Goal: Task Accomplishment & Management: Use online tool/utility

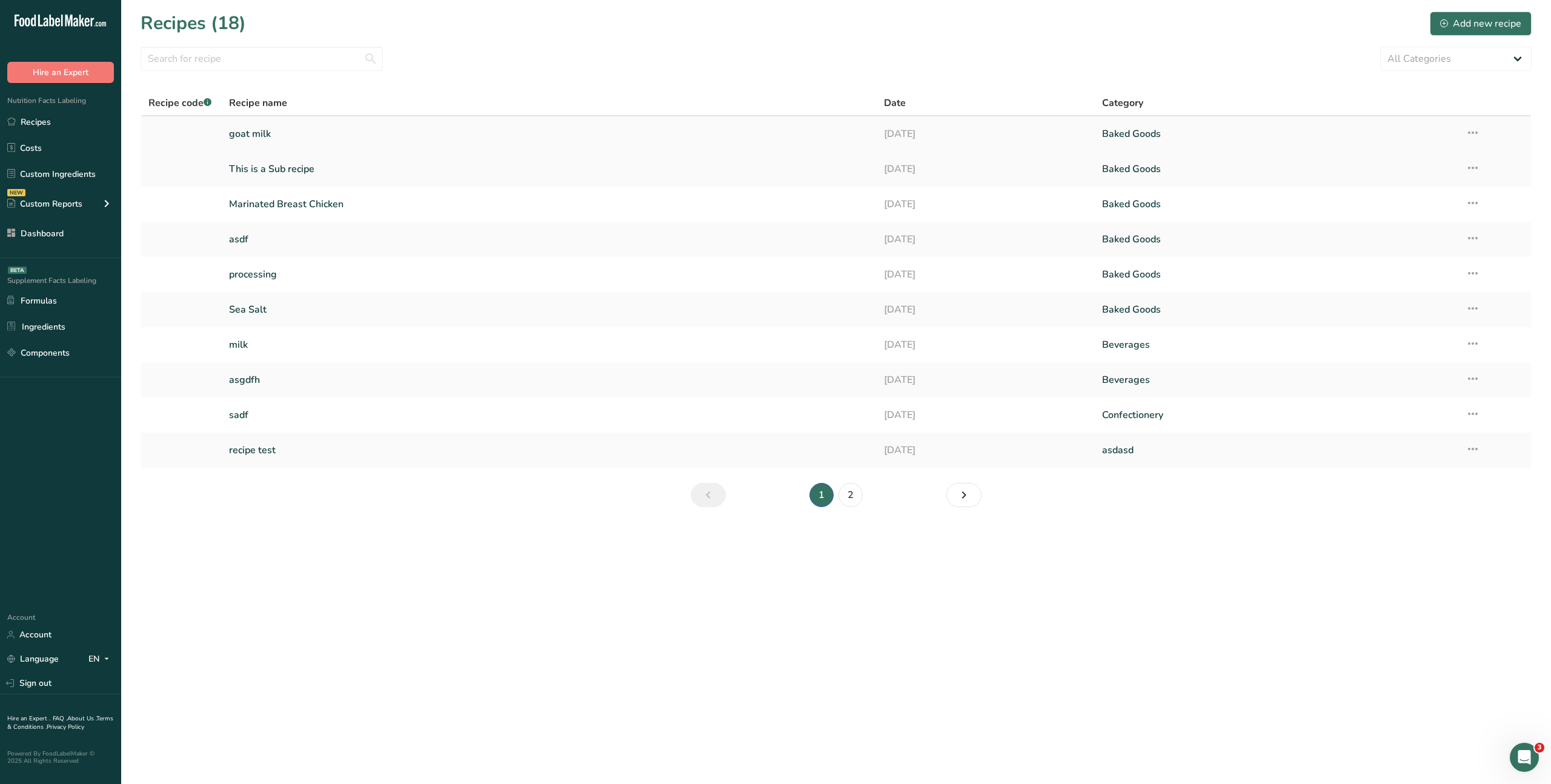
click at [254, 134] on link "goat milk" at bounding box center [549, 134] width 640 height 25
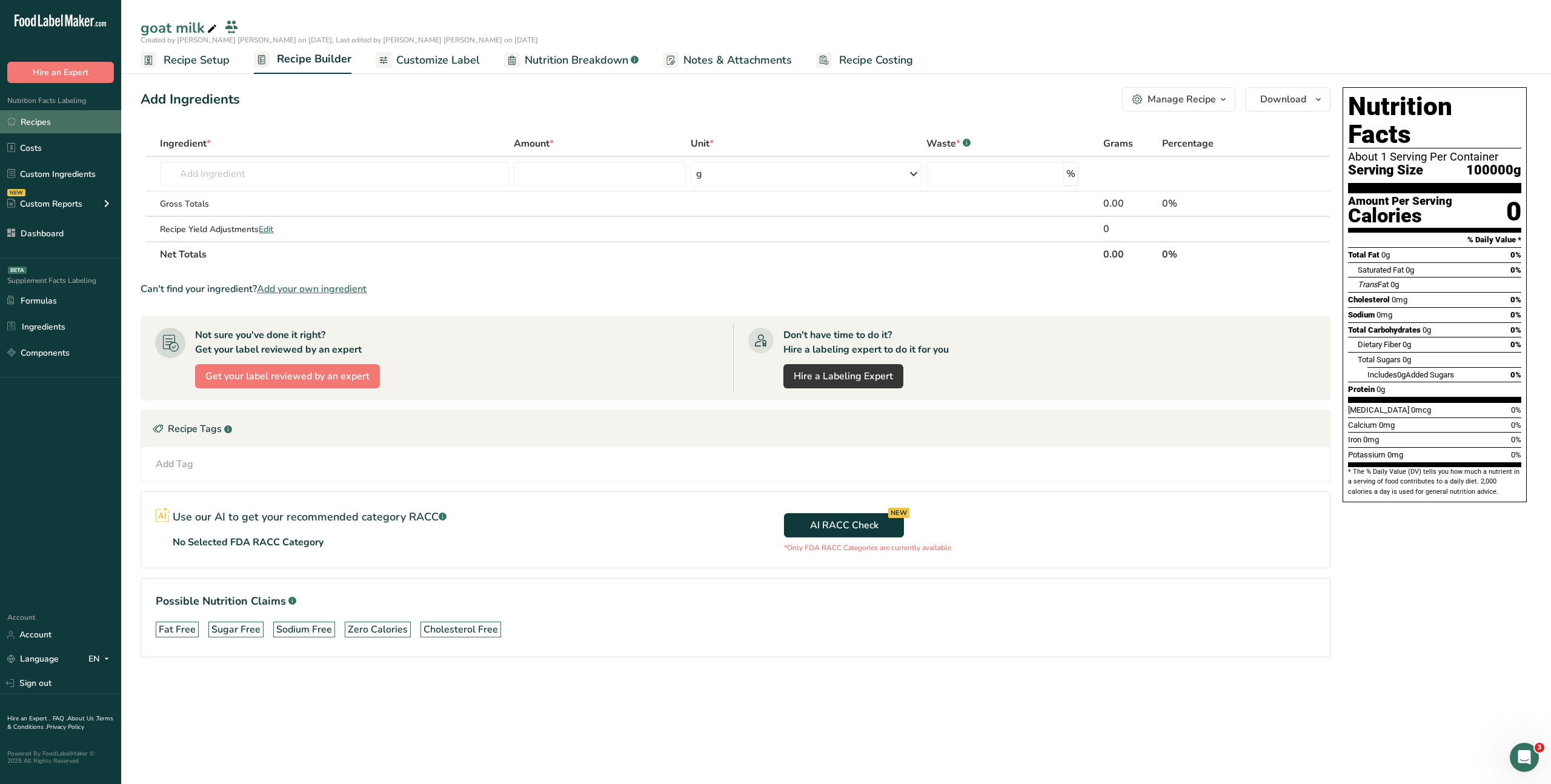
click at [3, 111] on link "Recipes" at bounding box center [60, 121] width 121 height 23
